Goal: Transaction & Acquisition: Book appointment/travel/reservation

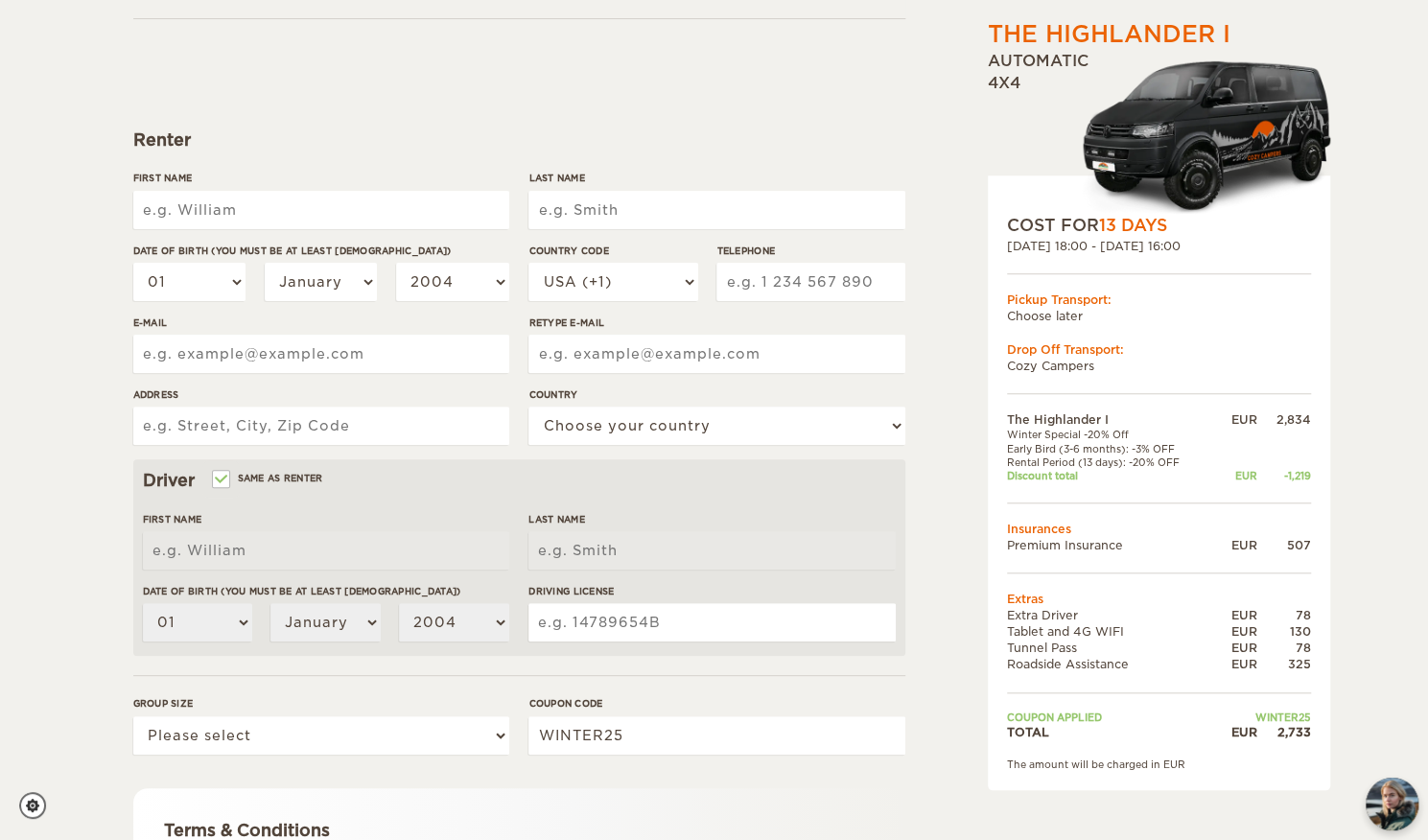
scroll to position [174, 0]
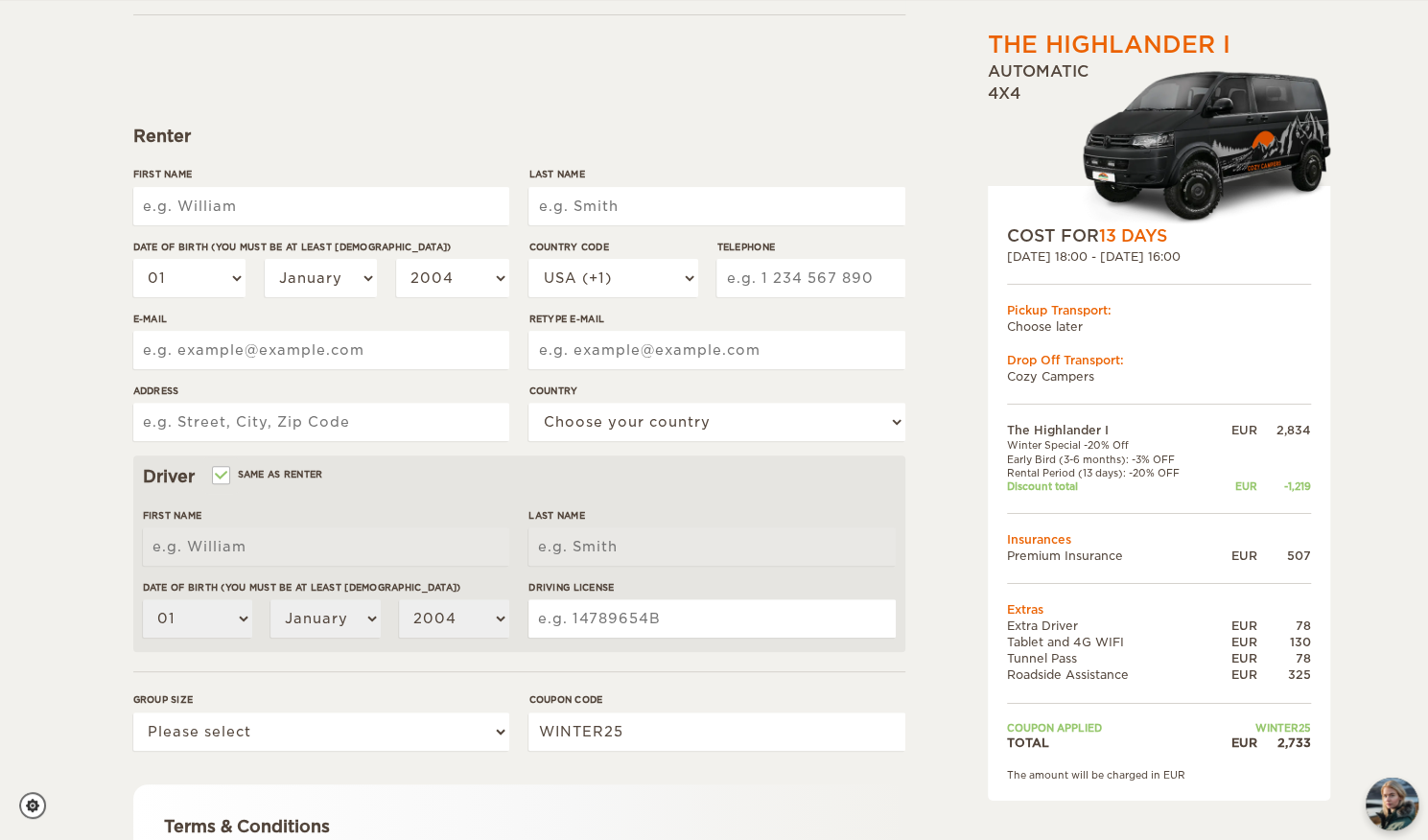
click at [236, 212] on input "First Name" at bounding box center [321, 205] width 376 height 38
type input "[PERSON_NAME]"
click at [711, 204] on input "Last Name" at bounding box center [716, 205] width 376 height 38
type input "Schöne"
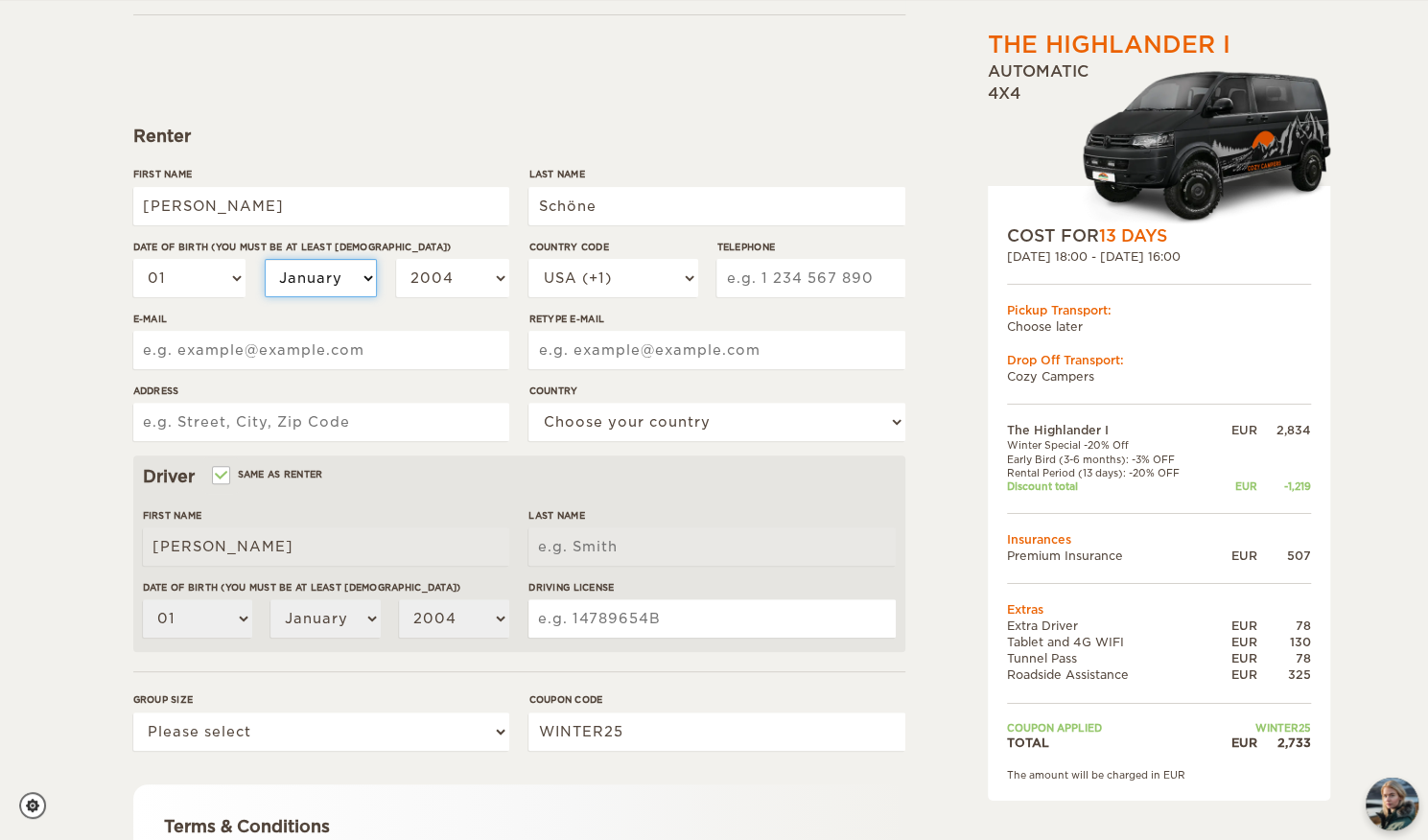
type input "Schöne"
click at [359, 276] on select "January February March April May June July August September October November De…" at bounding box center [321, 277] width 113 height 38
select select "11"
click at [265, 259] on select "January February March April May June July August September October November De…" at bounding box center [321, 277] width 113 height 38
select select "11"
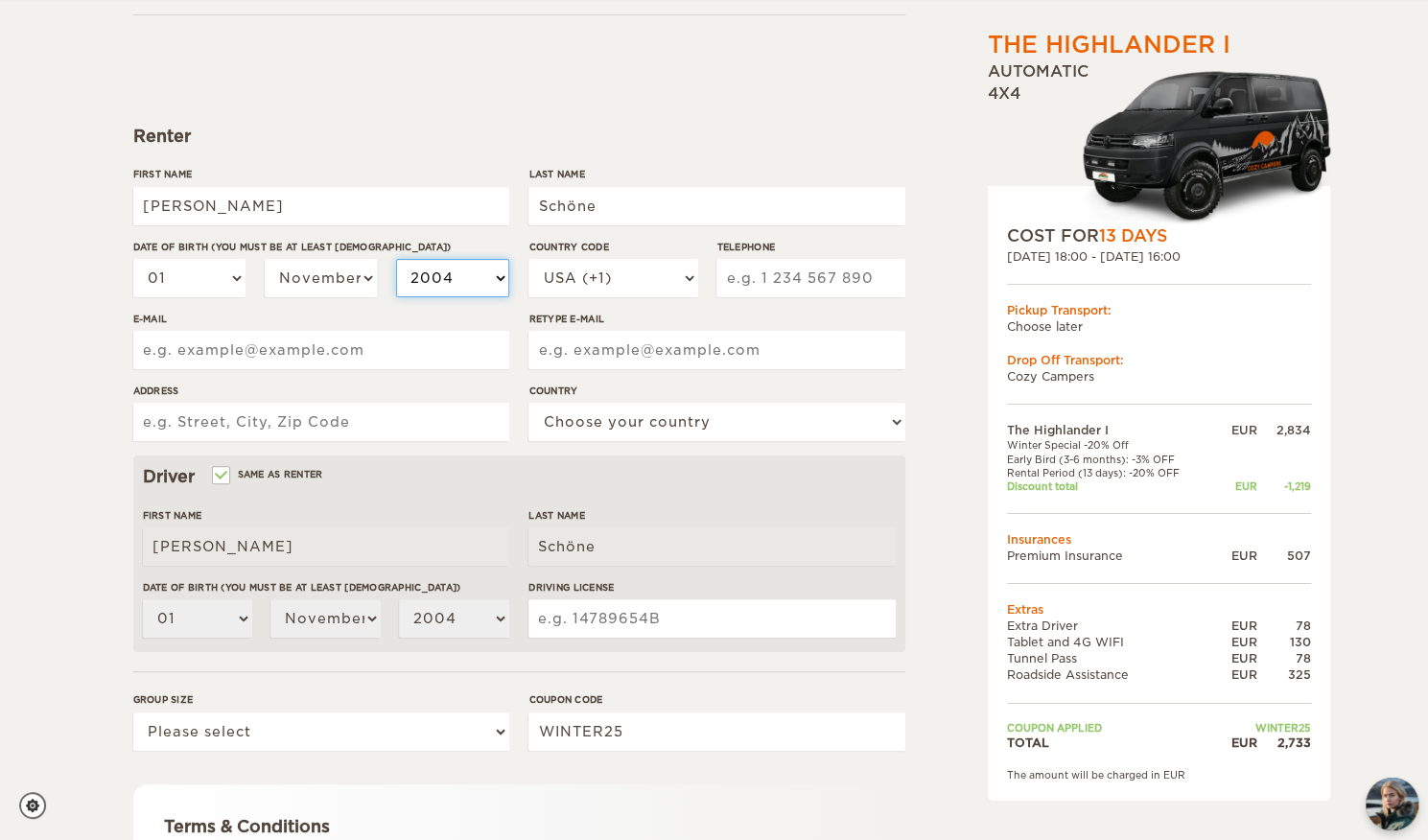
click at [494, 277] on select "2004 2003 2002 2001 2000 1999 1998 1997 1996 1995 1994 1993 1992 1991 1990 1989…" at bounding box center [453, 277] width 113 height 38
select select "2002"
click at [396, 259] on select "2004 2003 2002 2001 2000 1999 1998 1997 1996 1995 1994 1993 1992 1991 1990 1989…" at bounding box center [453, 277] width 113 height 38
select select "2002"
click at [682, 270] on select "USA (+1) UK (+44) Germany (+49) Algeria (+213) Andorra (+376) Angola (+244) Ang…" at bounding box center [612, 277] width 168 height 38
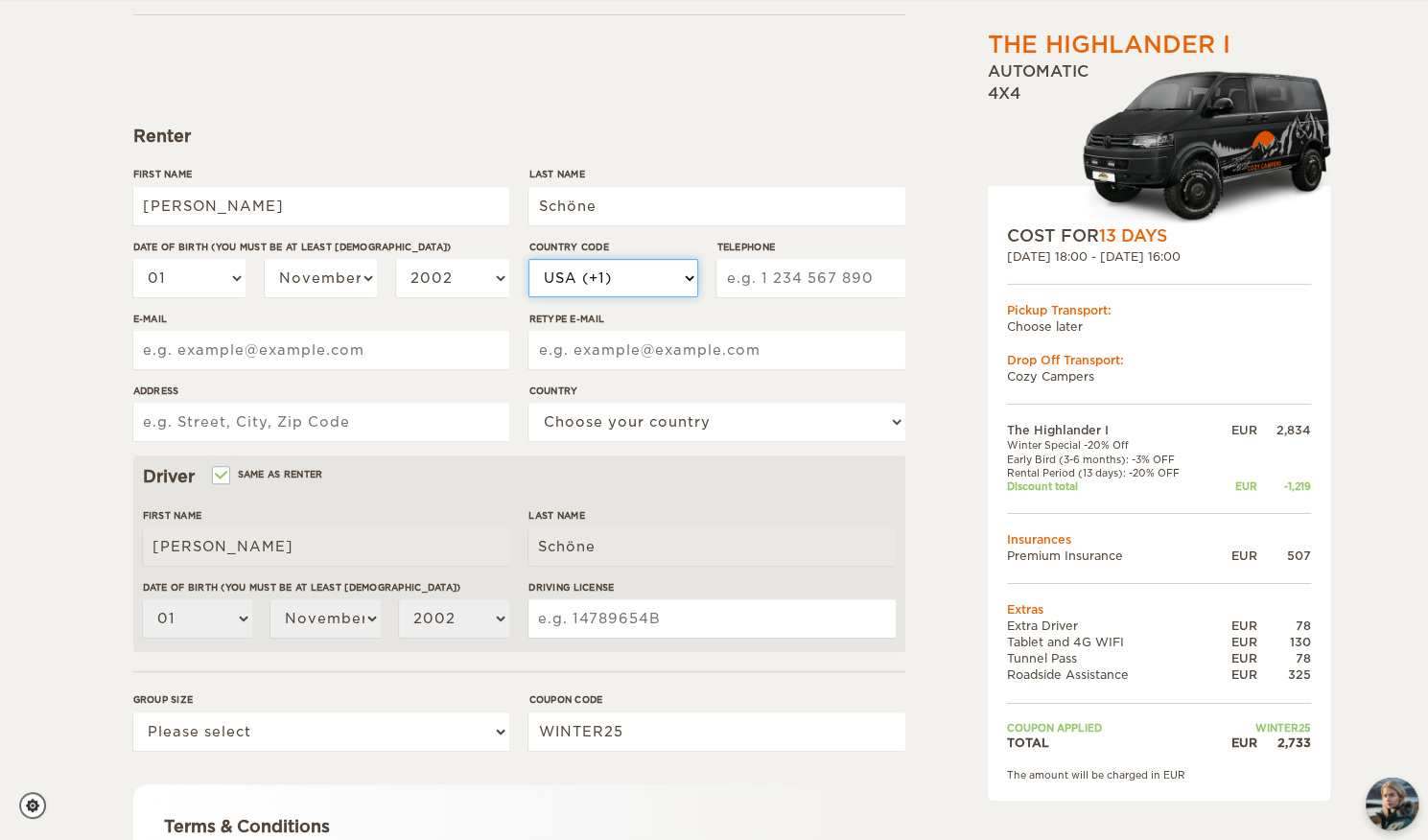
select select "41"
click at [529, 259] on select "USA (+1) UK (+44) Germany (+49) Algeria (+213) Andorra (+376) Angola (+244) Ang…" at bounding box center [612, 277] width 168 height 38
click at [784, 273] on input "Telephone" at bounding box center [810, 277] width 188 height 38
type input "77 450 29 76"
click at [451, 348] on input "E-mail" at bounding box center [321, 349] width 376 height 38
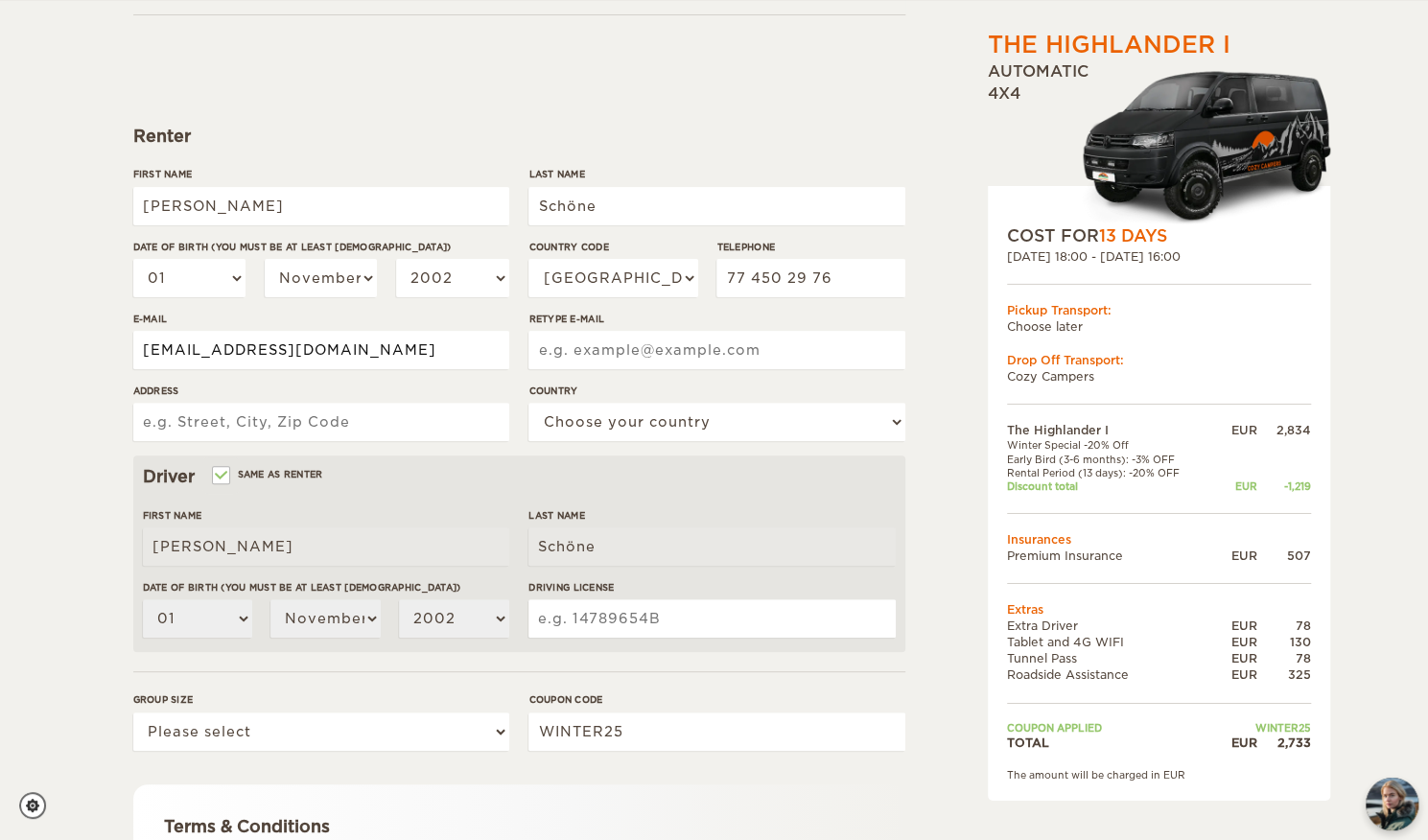
type input "[EMAIL_ADDRESS][DOMAIN_NAME]"
click at [608, 352] on input "Retype E-mail" at bounding box center [716, 349] width 376 height 38
type input "[EMAIL_ADDRESS][DOMAIN_NAME]"
click at [344, 422] on input "Address" at bounding box center [321, 421] width 376 height 38
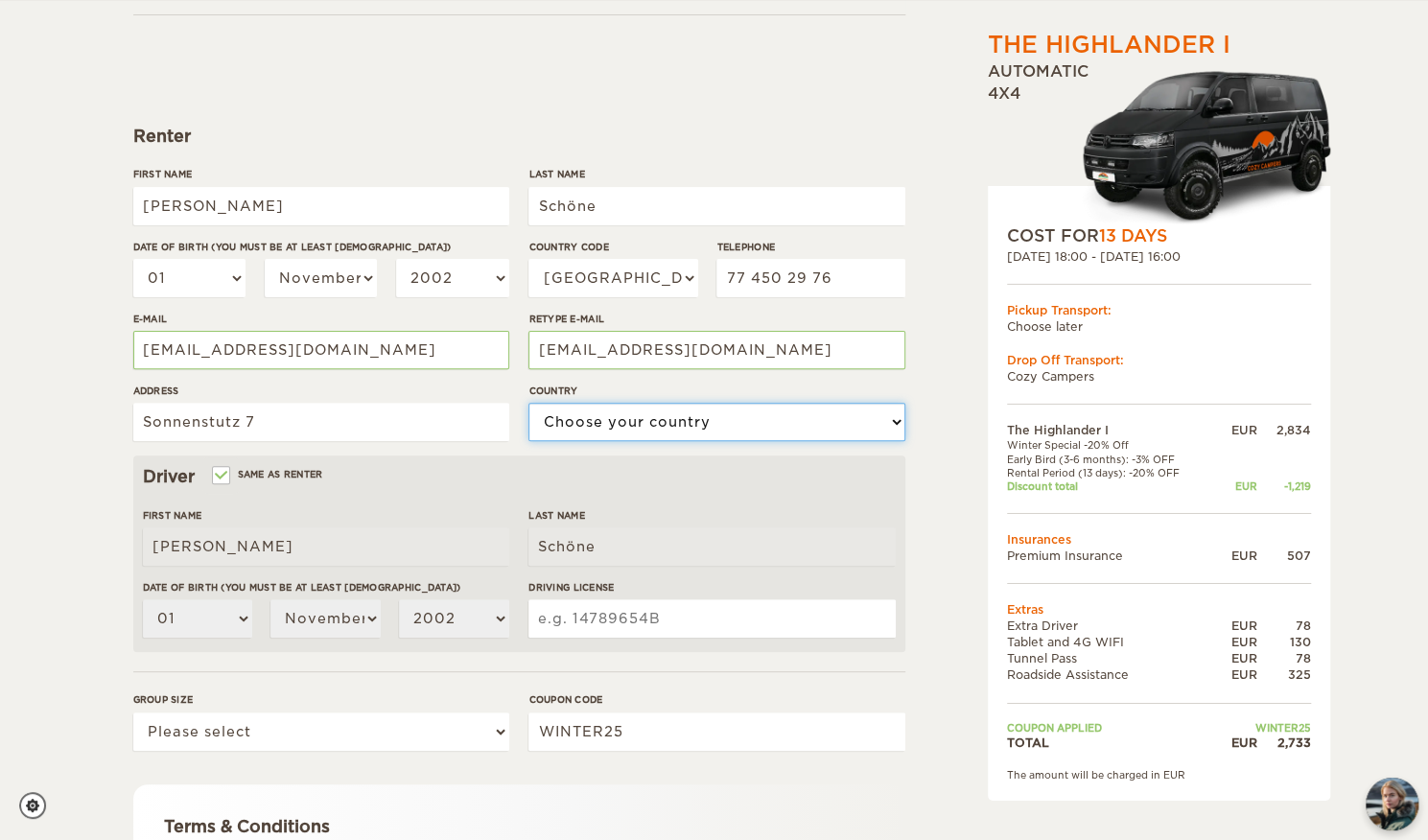
click at [657, 430] on select "Choose your country United States United Kingdom Germany Afghanistan Albania Al…" at bounding box center [716, 421] width 376 height 38
click at [340, 430] on input "Sonnenstutz 7" at bounding box center [321, 421] width 376 height 38
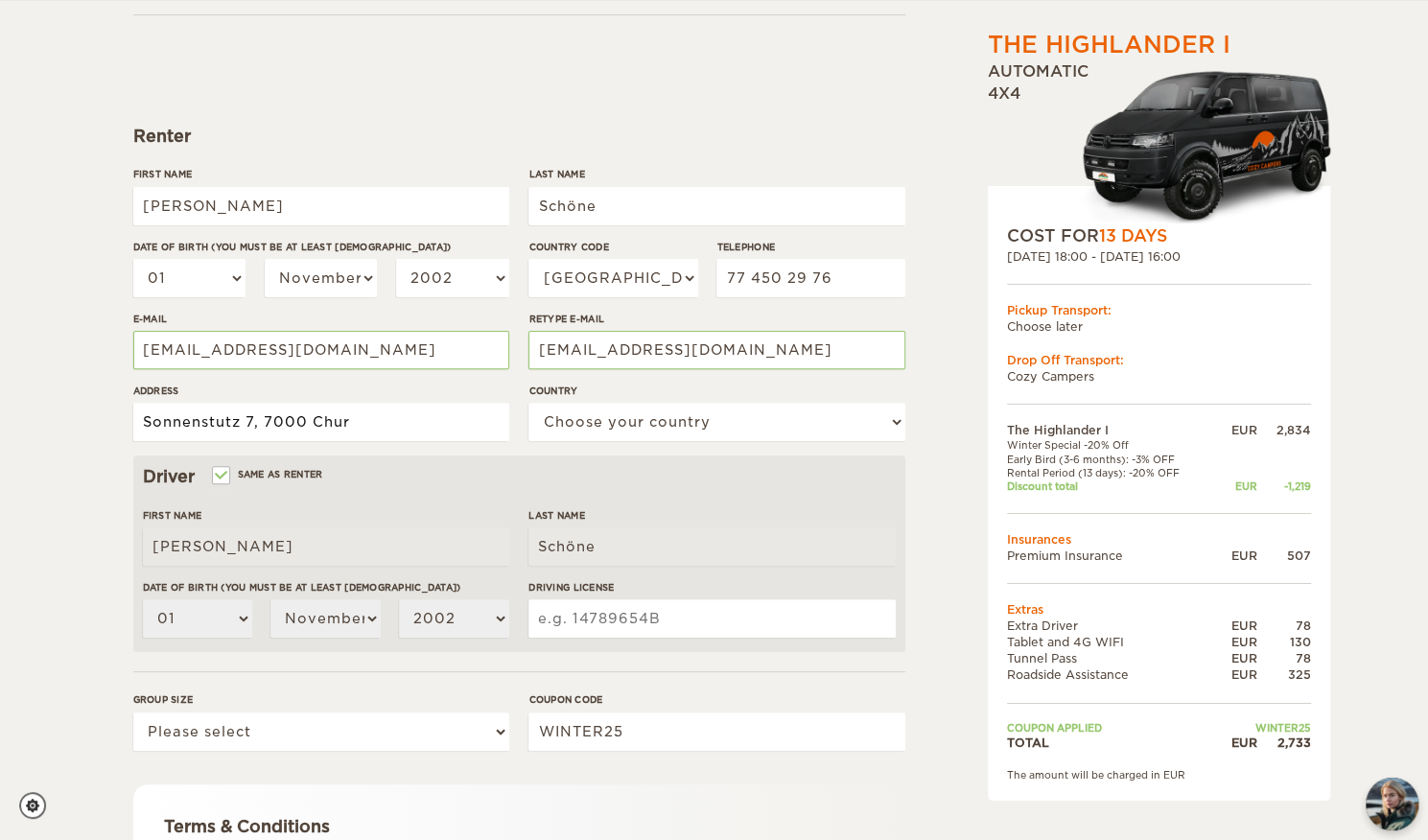
type input "Sonnenstutz 7, 7000 Chur"
click at [624, 418] on select "Choose your country United States United Kingdom Germany Afghanistan Albania Al…" at bounding box center [716, 421] width 376 height 38
select select "202"
click at [529, 403] on select "Choose your country United States United Kingdom Germany Afghanistan Albania Al…" at bounding box center [716, 421] width 376 height 38
click at [678, 616] on input "Driving License" at bounding box center [712, 618] width 366 height 38
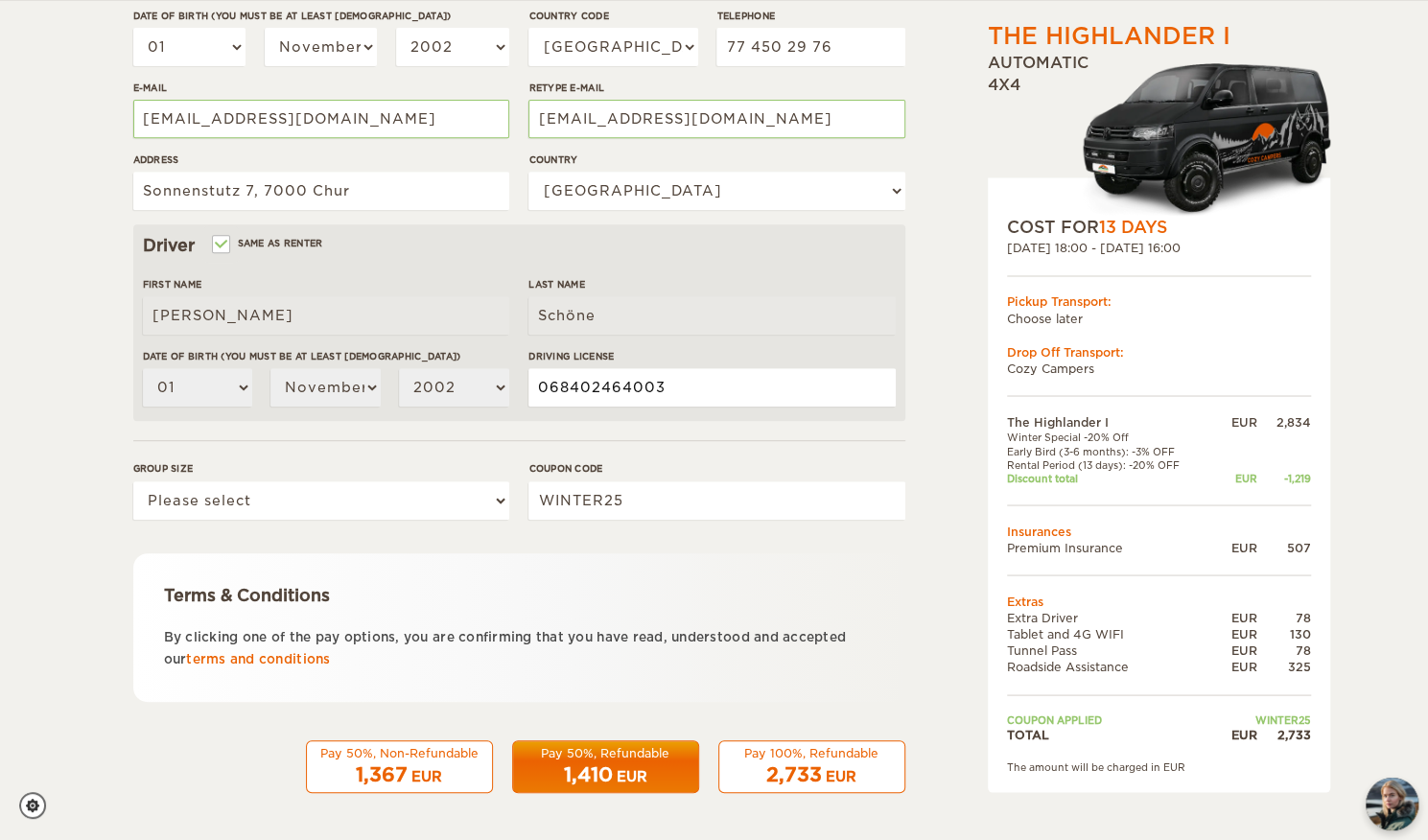
scroll to position [333, 0]
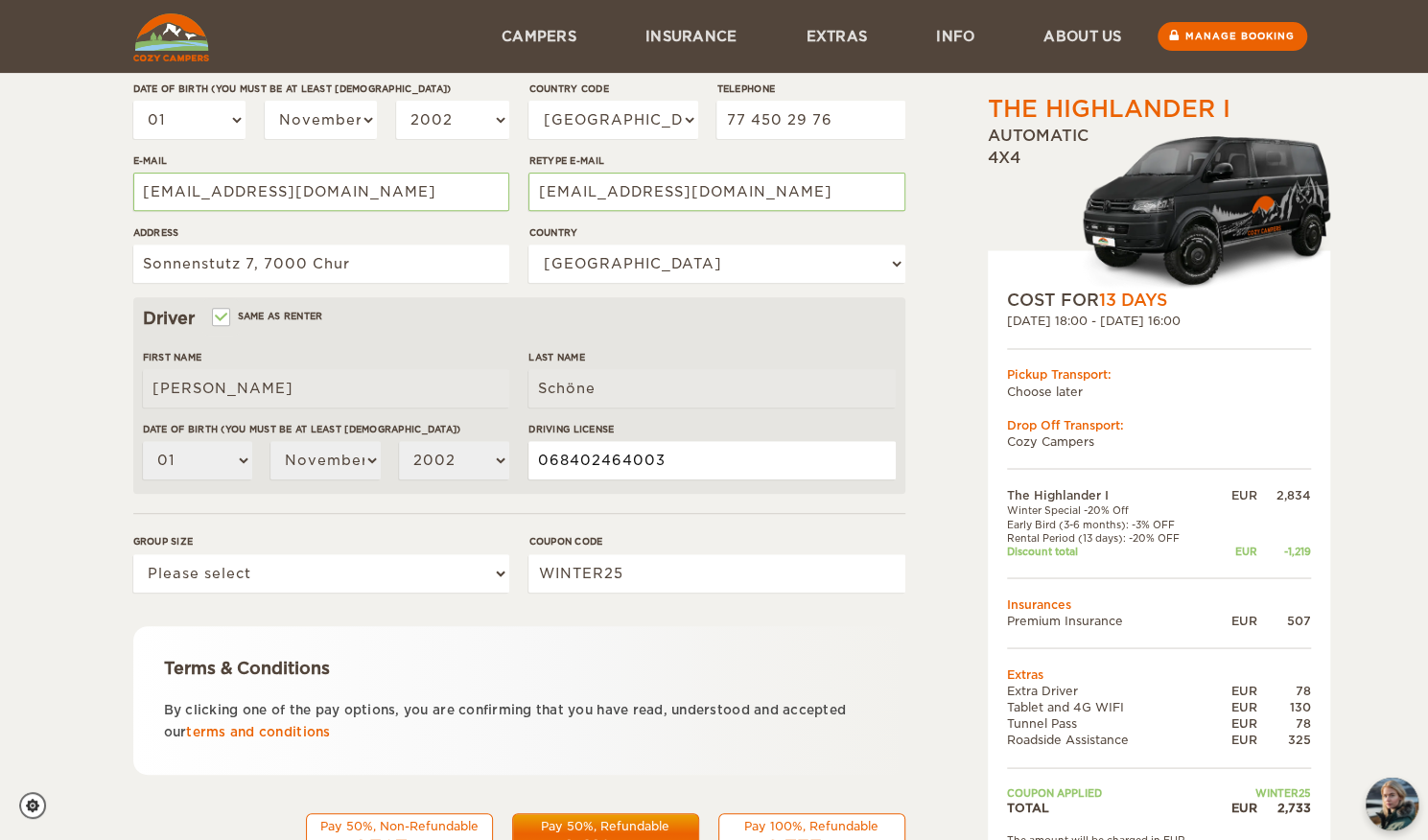
type input "068402464003"
click at [343, 573] on select "Please select 1 2" at bounding box center [321, 572] width 376 height 38
select select "2"
click at [133, 554] on select "Please select 1 2" at bounding box center [321, 572] width 376 height 38
click at [658, 580] on input "WINTER25" at bounding box center [716, 572] width 376 height 38
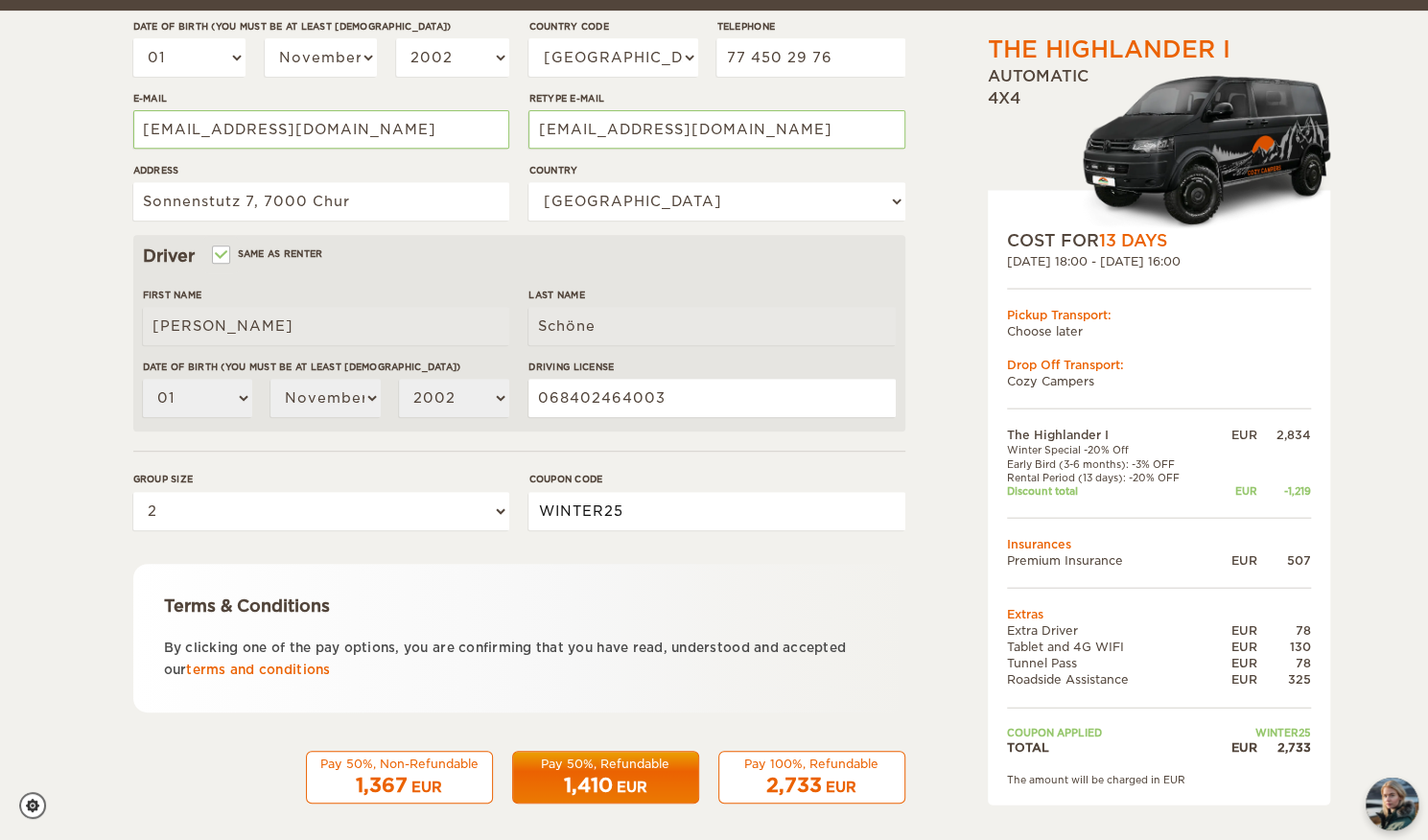
scroll to position [406, 0]
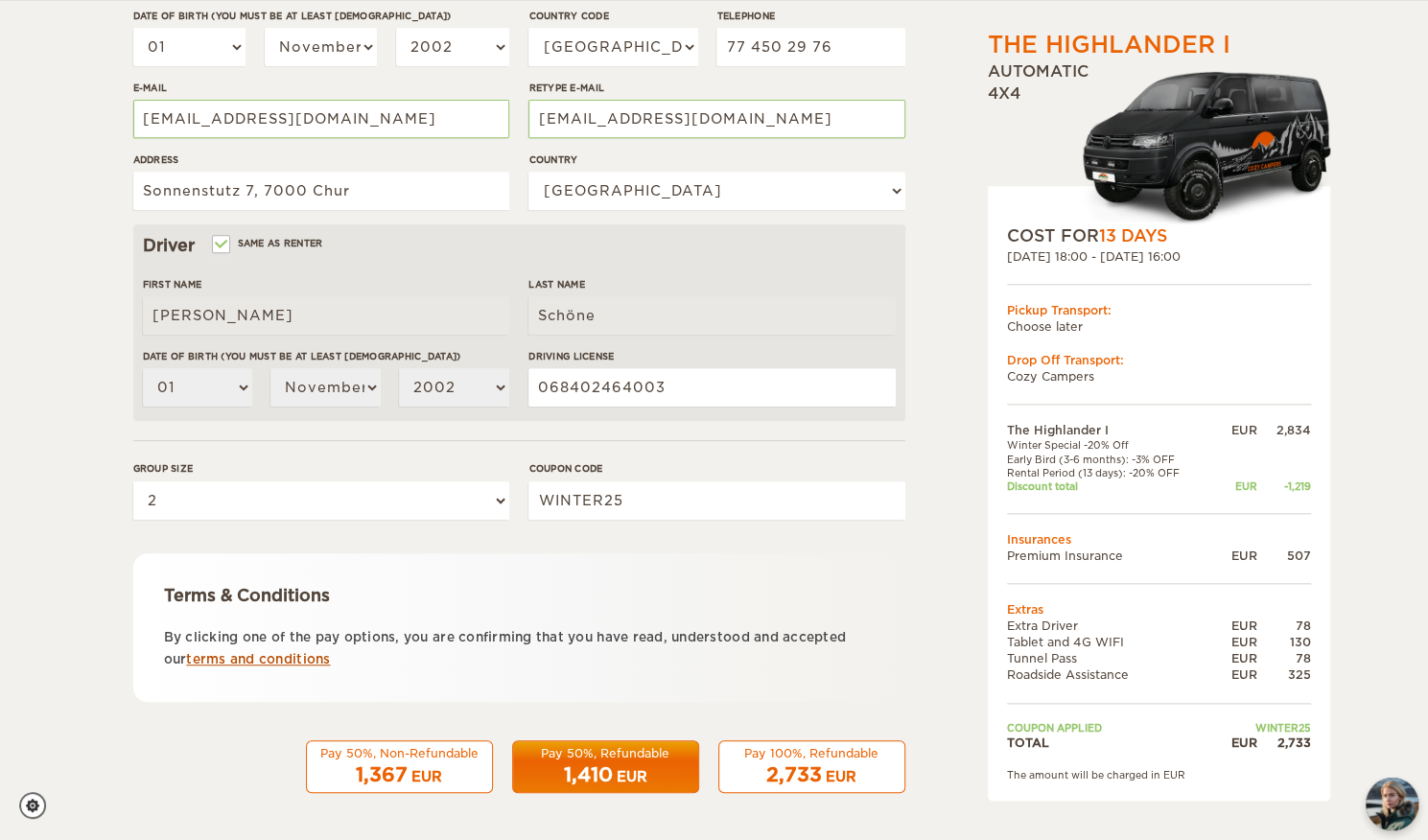
click at [267, 661] on link "terms and conditions" at bounding box center [258, 659] width 144 height 15
drag, startPoint x: 1425, startPoint y: 435, endPoint x: 1442, endPoint y: 452, distance: 24.0
click at [1427, 452] on html "WINTER SPECIAL Up to 40% OFF winter rentals Limited Cars Available Skip to cont…" at bounding box center [714, 217] width 1428 height 1247
click at [931, 582] on div "The Highlander I Expand Collapse Total 2,733 EUR Automatic 4x4 COST FOR 13 Days…" at bounding box center [1110, 254] width 371 height 1134
click at [814, 766] on span "2,733" at bounding box center [793, 775] width 55 height 23
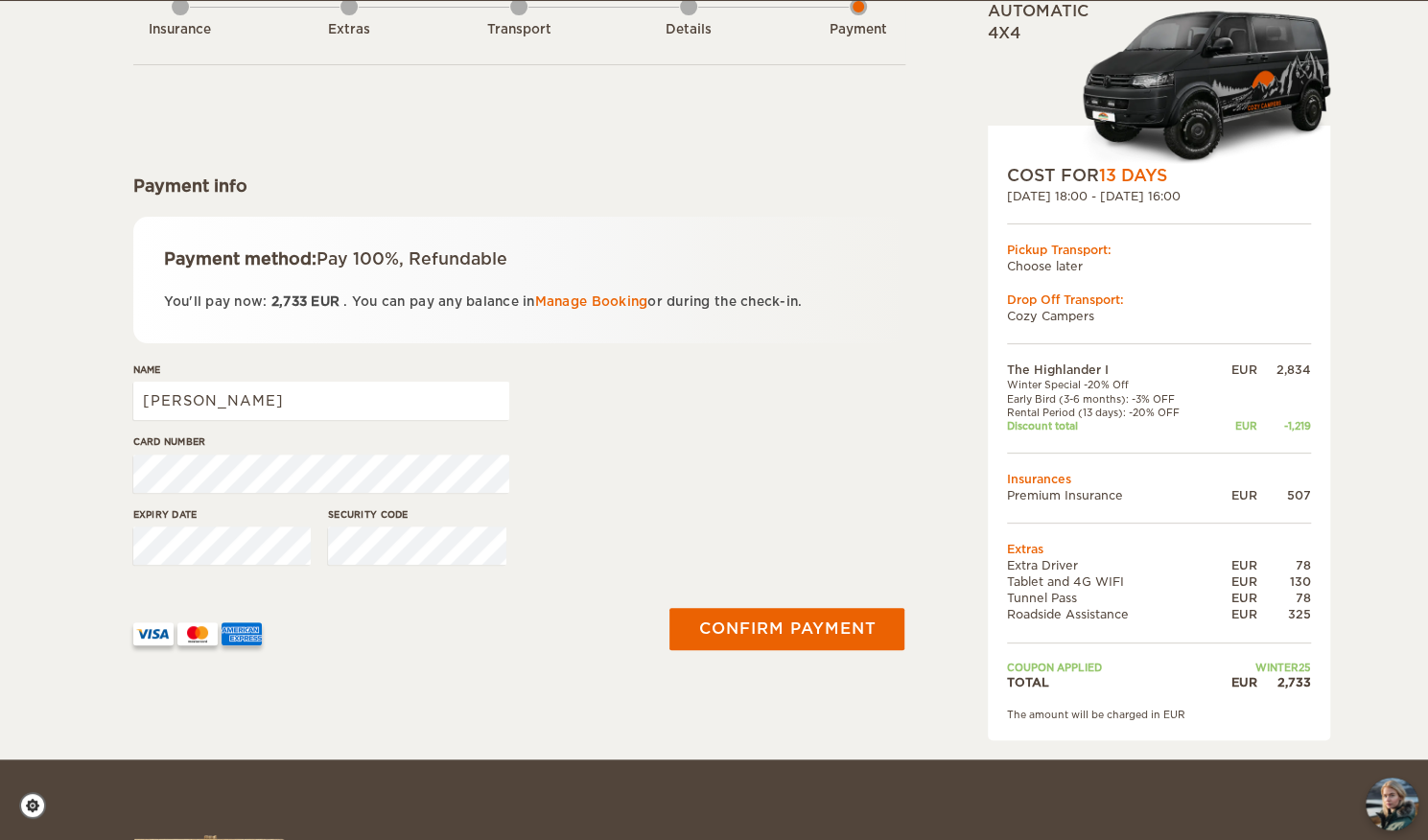
scroll to position [126, 0]
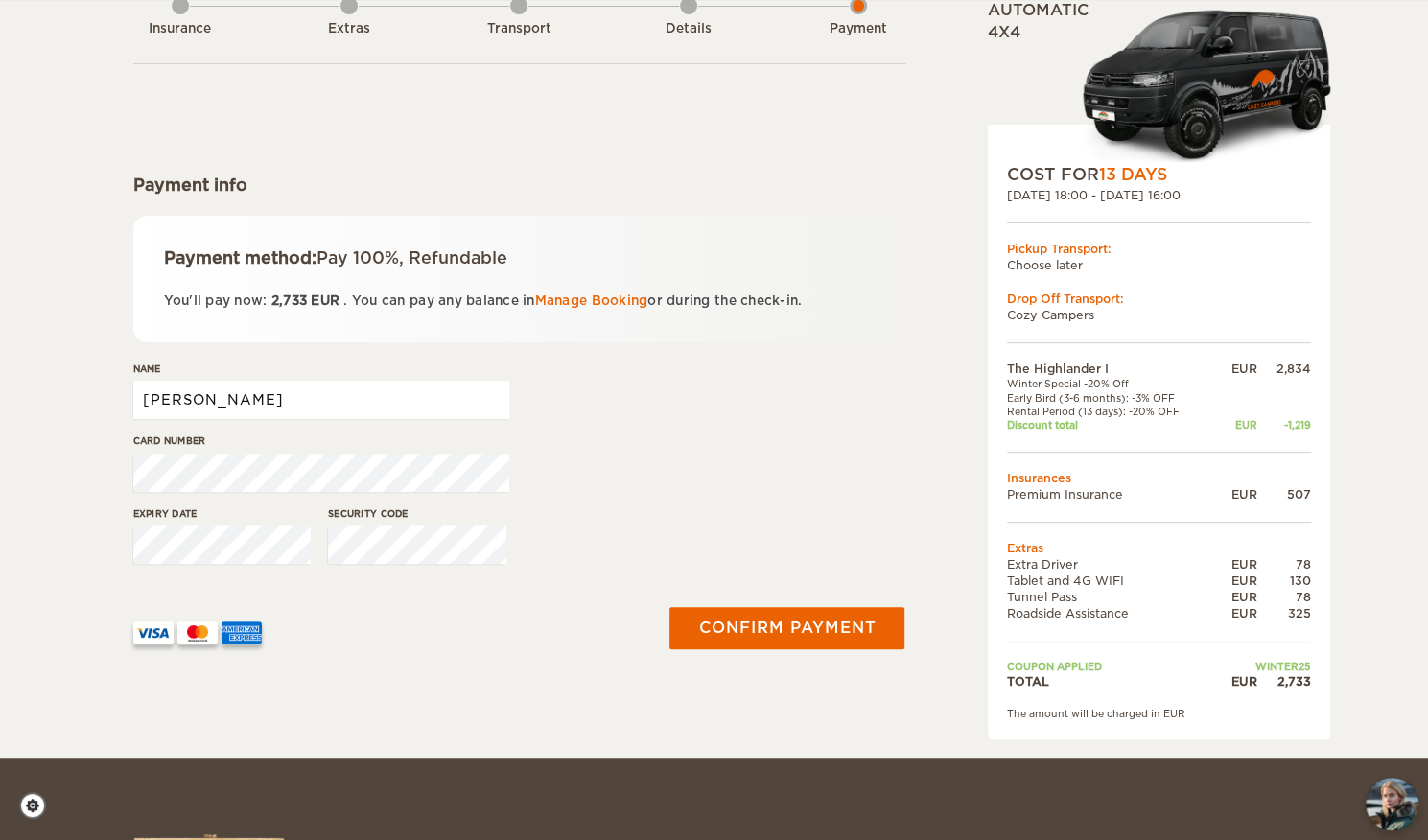
click at [286, 400] on input "[PERSON_NAME]" at bounding box center [321, 399] width 376 height 38
type input "Antonia Schöne"
click at [425, 623] on div at bounding box center [386, 626] width 507 height 37
click at [744, 621] on button "Confirm payment" at bounding box center [787, 628] width 241 height 43
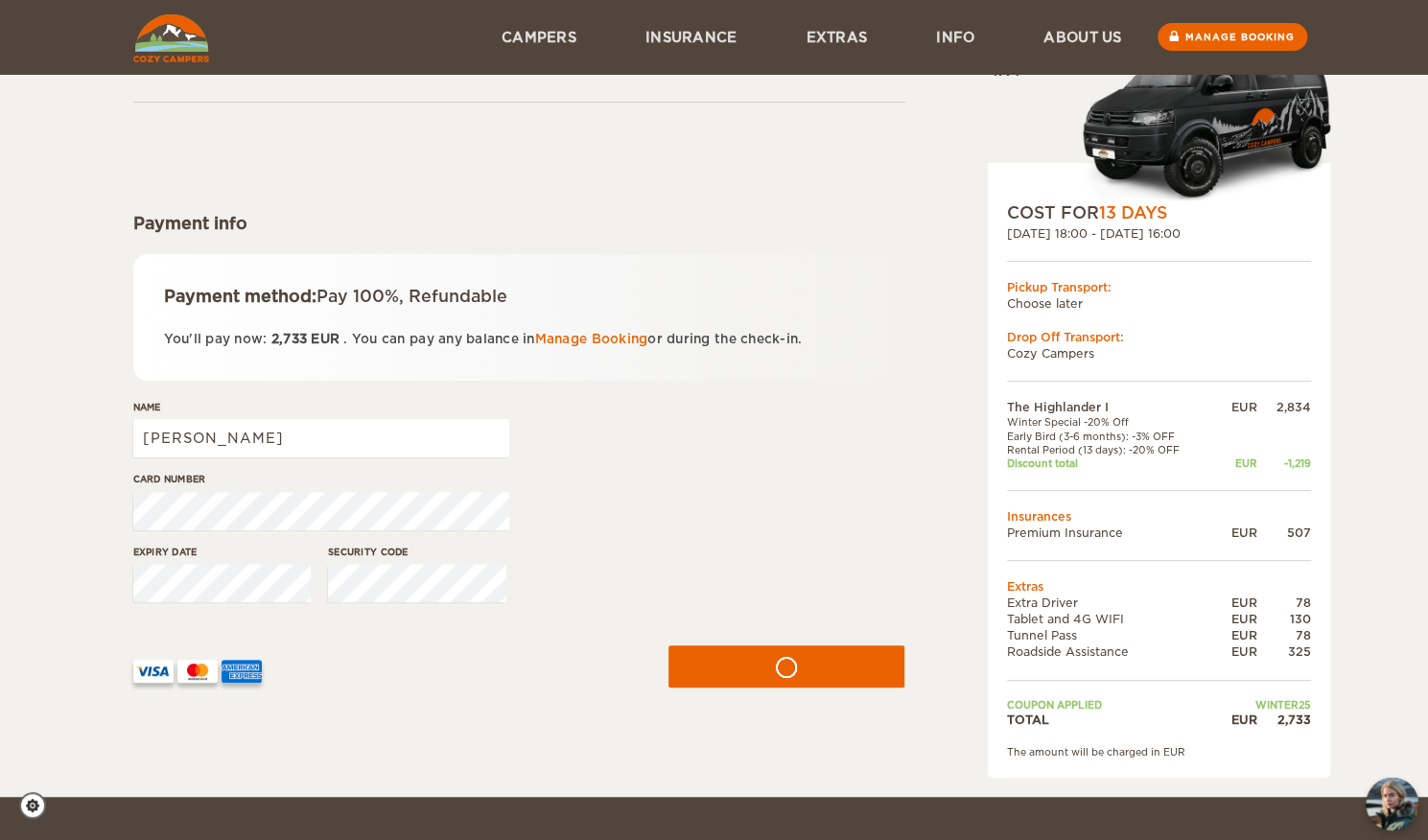
scroll to position [90, 0]
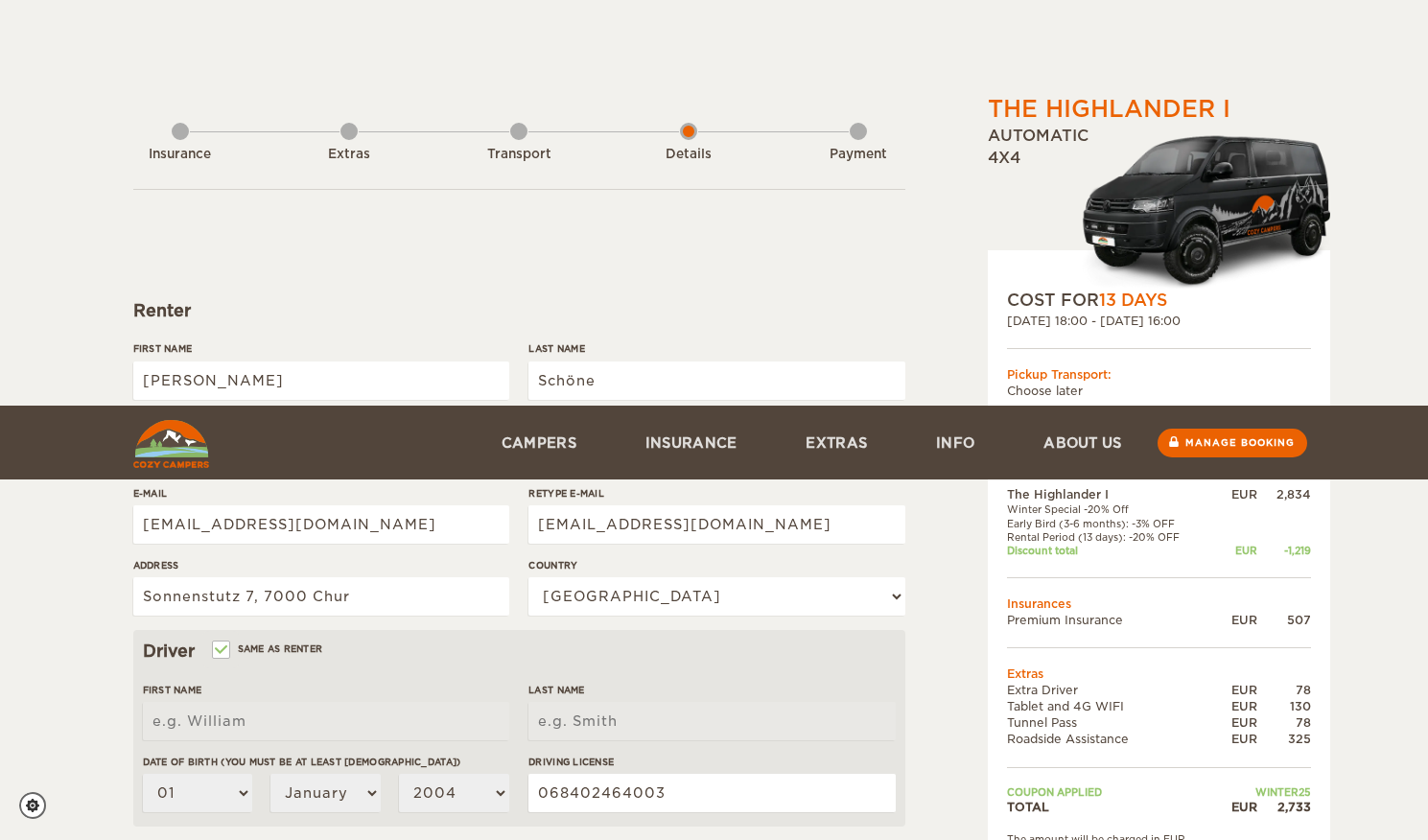
select select "11"
select select "2002"
select select "41"
select select "202"
select select "2"
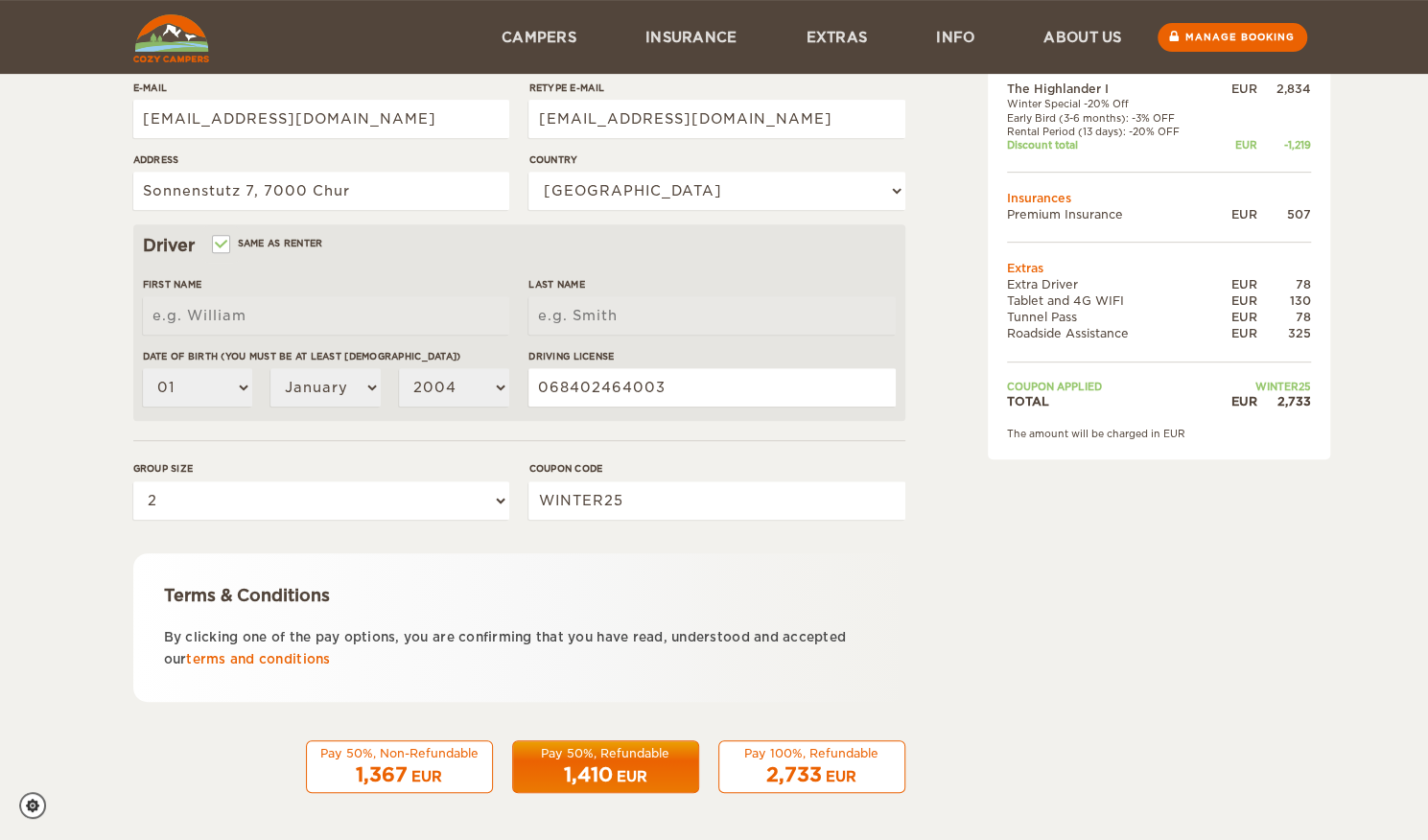
scroll to position [406, 0]
